Goal: Task Accomplishment & Management: Use online tool/utility

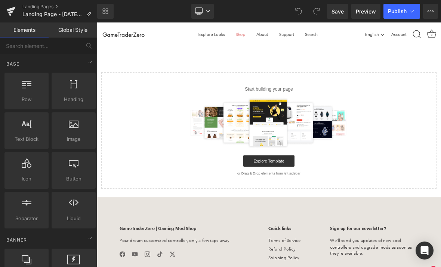
click at [235, 176] on img at bounding box center [323, 153] width 218 height 67
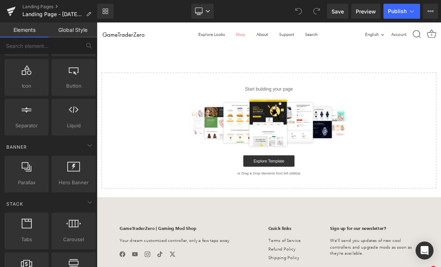
scroll to position [101, 0]
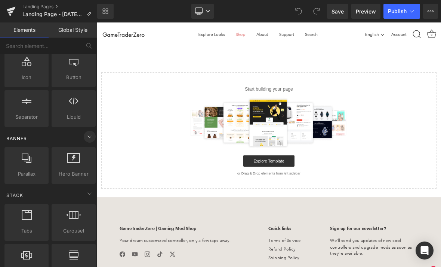
click at [91, 137] on icon at bounding box center [89, 136] width 9 height 9
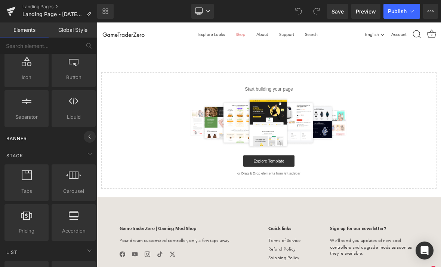
click at [91, 137] on icon at bounding box center [89, 136] width 9 height 9
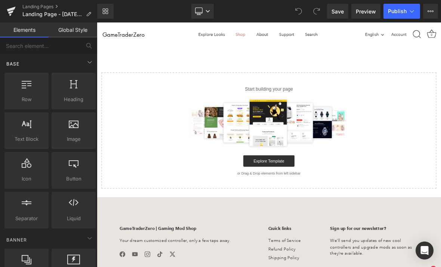
scroll to position [0, 0]
click at [68, 25] on link "Global Style" at bounding box center [73, 29] width 49 height 15
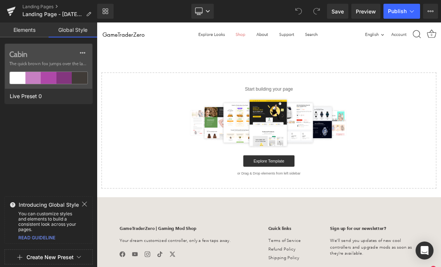
click at [30, 31] on link "Elements" at bounding box center [24, 29] width 49 height 15
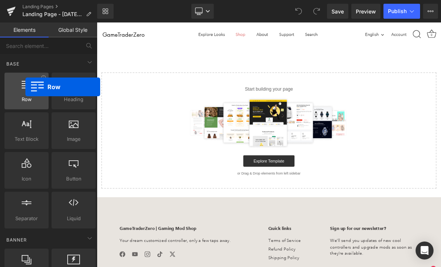
click at [25, 87] on icon at bounding box center [27, 84] width 10 height 10
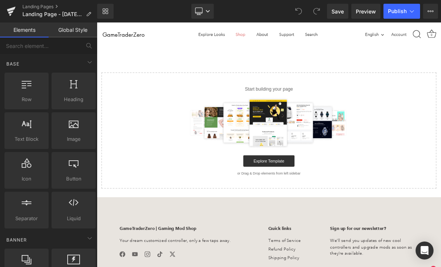
click at [191, 177] on div at bounding box center [323, 153] width 417 height 67
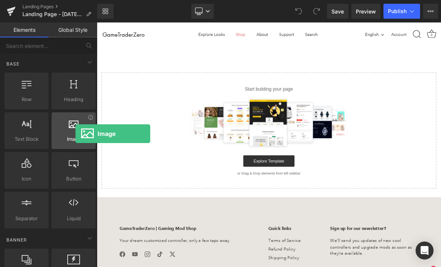
click at [76, 134] on div at bounding box center [74, 126] width 40 height 17
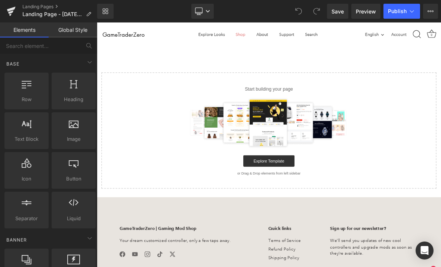
click at [134, 148] on div at bounding box center [323, 153] width 417 height 67
click at [308, 154] on img at bounding box center [323, 153] width 218 height 67
click at [441, 77] on div "Select your layout" at bounding box center [323, 145] width 453 height 190
click at [352, 123] on img at bounding box center [323, 153] width 218 height 67
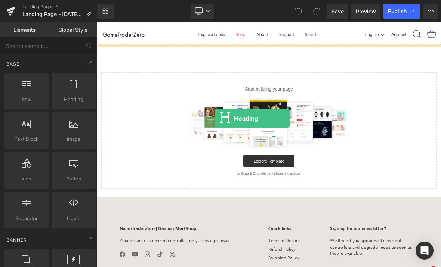
drag, startPoint x: 180, startPoint y: 125, endPoint x: 252, endPoint y: 148, distance: 76.2
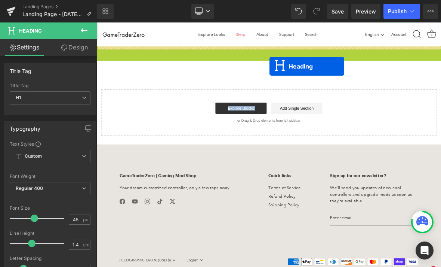
drag, startPoint x: 316, startPoint y: 68, endPoint x: 324, endPoint y: 80, distance: 14.8
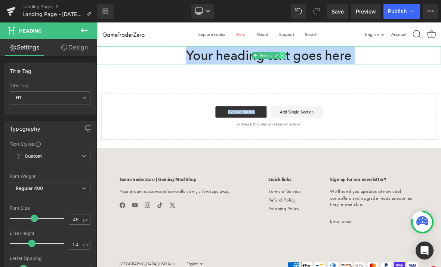
click at [341, 67] on icon at bounding box center [341, 66] width 4 height 4
click at [346, 67] on icon at bounding box center [345, 66] width 4 height 4
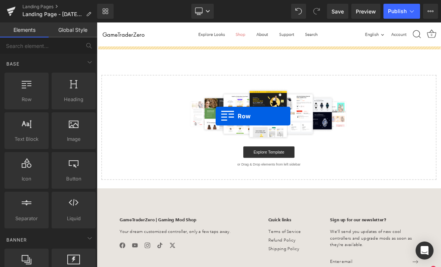
drag, startPoint x: 117, startPoint y: 116, endPoint x: 253, endPoint y: 145, distance: 139.6
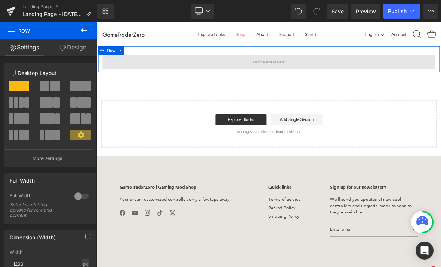
click at [410, 71] on span at bounding box center [323, 74] width 438 height 19
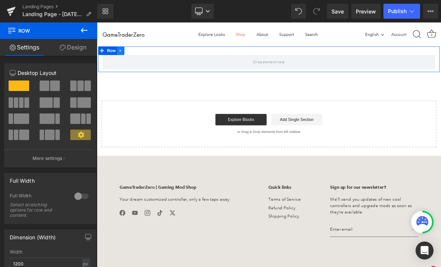
click at [128, 60] on icon at bounding box center [127, 59] width 1 height 3
click at [147, 62] on icon at bounding box center [147, 59] width 5 height 5
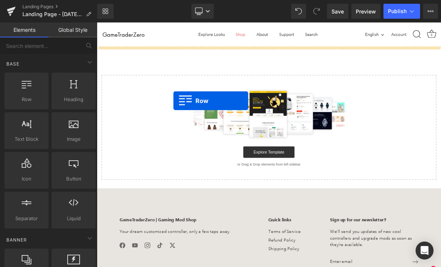
drag, startPoint x: 131, startPoint y: 116, endPoint x: 197, endPoint y: 125, distance: 67.2
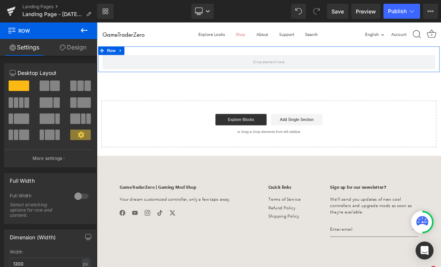
click at [81, 109] on div at bounding box center [80, 105] width 31 height 16
click at [83, 99] on span at bounding box center [83, 102] width 13 height 10
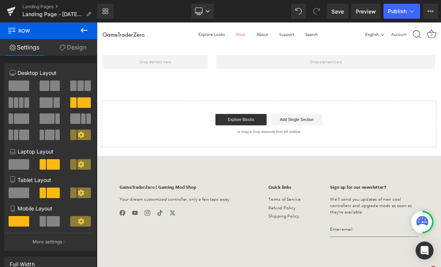
click at [84, 30] on icon at bounding box center [84, 30] width 7 height 4
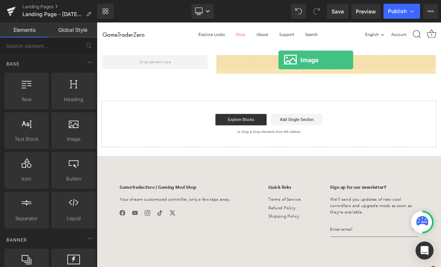
drag, startPoint x: 164, startPoint y: 155, endPoint x: 336, endPoint y: 71, distance: 190.8
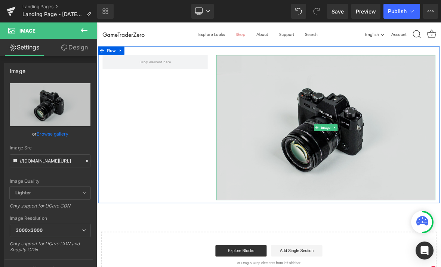
click at [336, 160] on img at bounding box center [398, 160] width 288 height 191
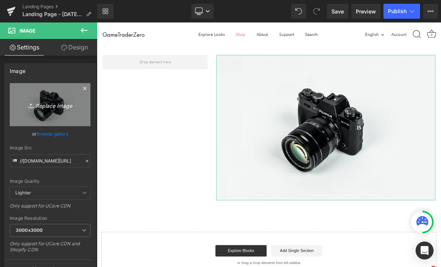
click at [47, 107] on icon "Replace Image" at bounding box center [50, 104] width 60 height 9
type input "C:\fakepath\Untitled.png"
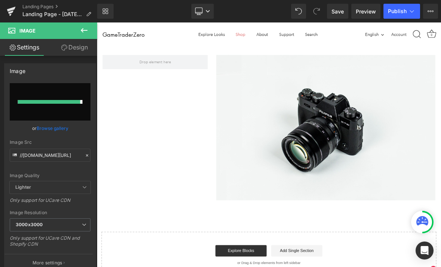
type input "[URL][DOMAIN_NAME]"
